Goal: Manage account settings

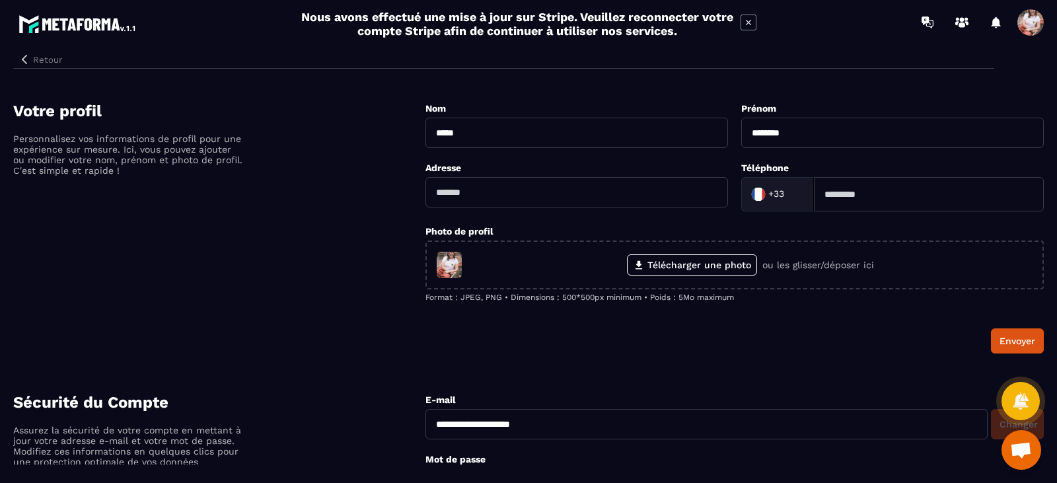
click at [30, 51] on button "Retour" at bounding box center [40, 59] width 54 height 17
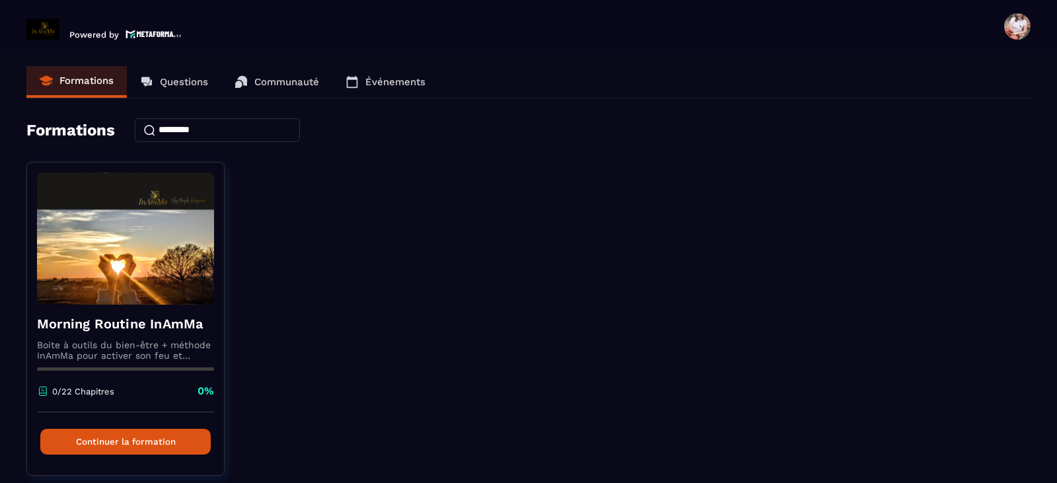
click at [359, 291] on div "Morning Routine InAmMa Boite à outils du bien-être + méthode InAmMa pour active…" at bounding box center [528, 327] width 1004 height 330
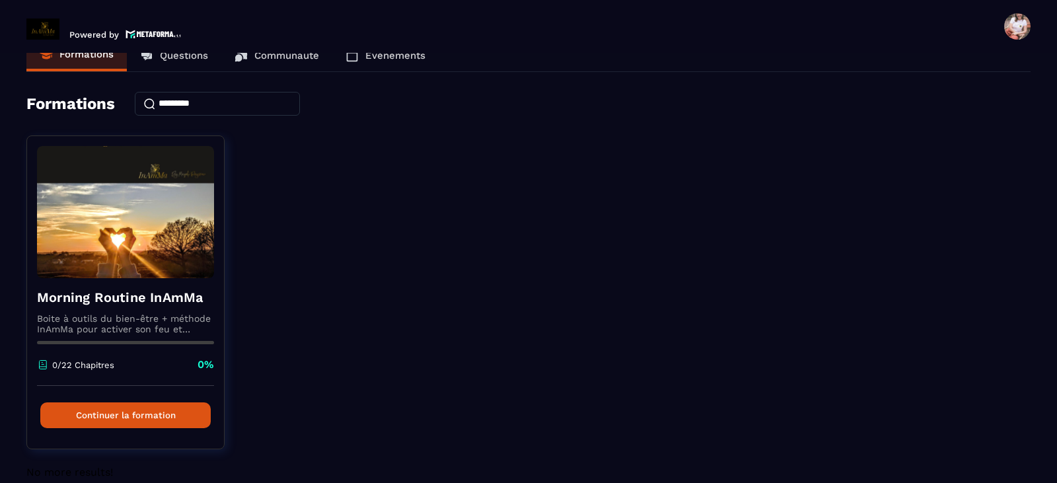
scroll to position [47, 0]
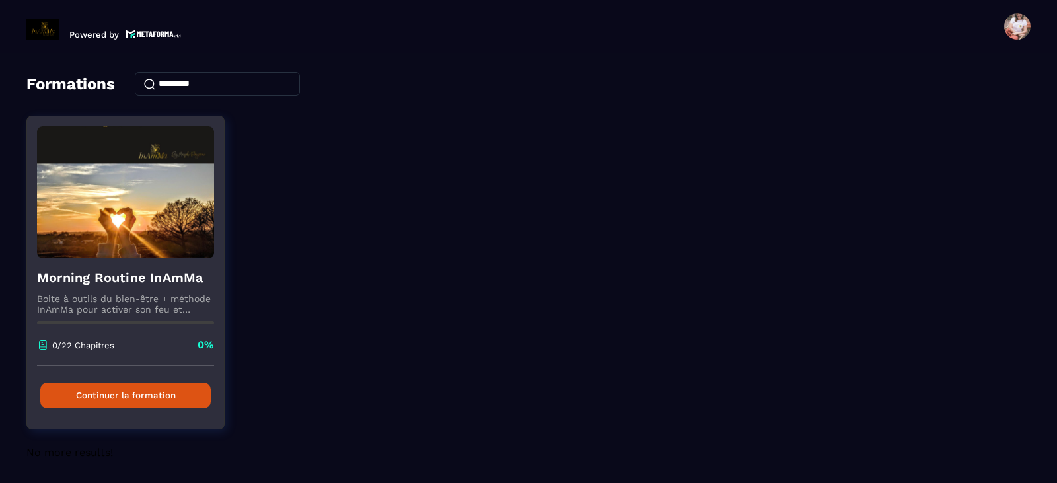
click at [132, 389] on button "Continuer la formation" at bounding box center [125, 395] width 170 height 26
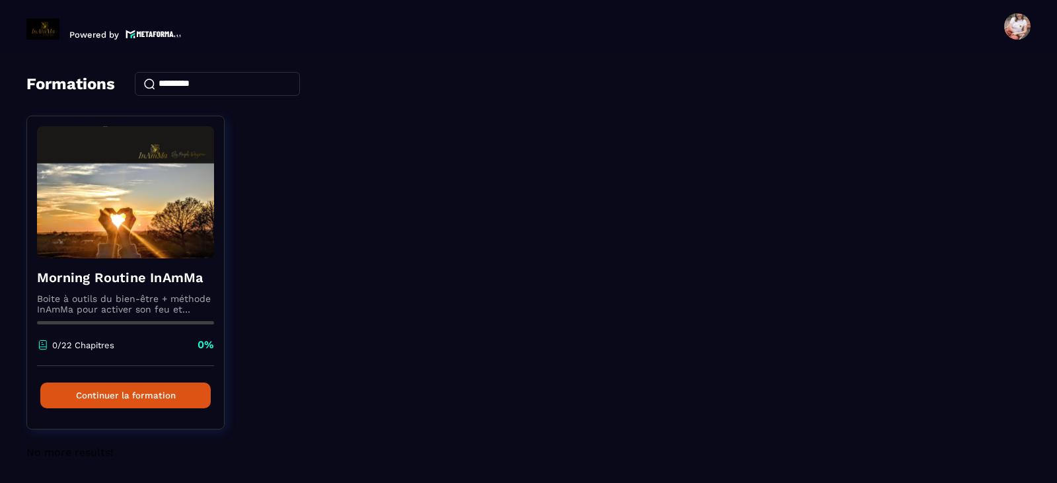
click at [1016, 27] on span at bounding box center [1017, 26] width 26 height 26
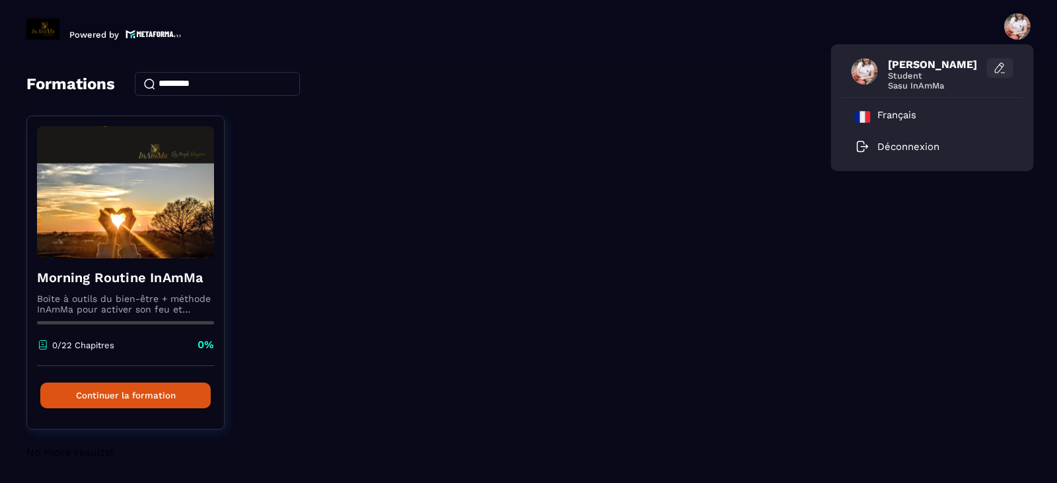
click at [996, 63] on icon at bounding box center [999, 67] width 13 height 13
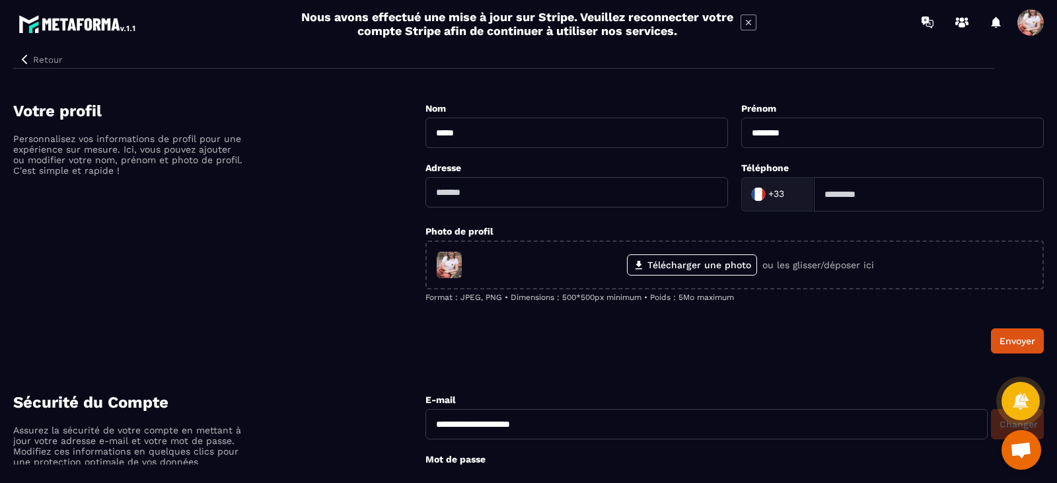
click at [357, 176] on div "Votre profil Personnalisez vos informations de profil pour une expérience sur m…" at bounding box center [219, 228] width 412 height 252
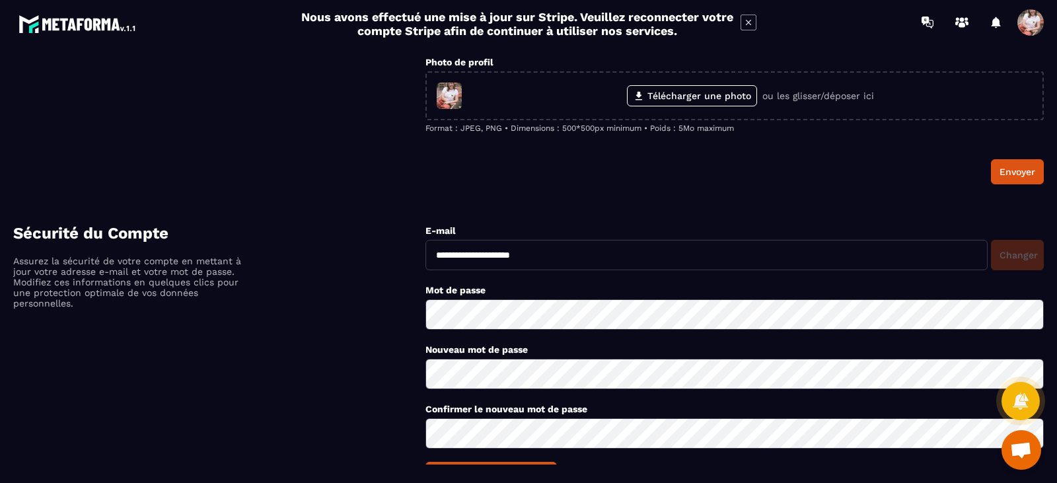
scroll to position [211, 0]
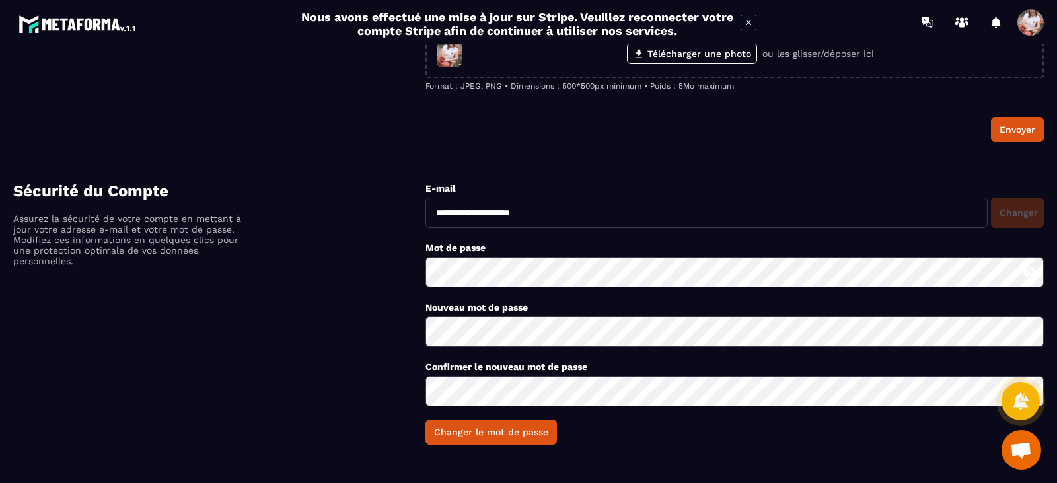
click at [1030, 273] on icon at bounding box center [1029, 272] width 15 height 12
click at [1030, 273] on icon at bounding box center [1029, 273] width 15 height 10
click at [1036, 336] on icon at bounding box center [1029, 332] width 16 height 16
click at [502, 432] on button "Changer le mot de passe" at bounding box center [490, 431] width 131 height 25
